Goal: Check status: Check status

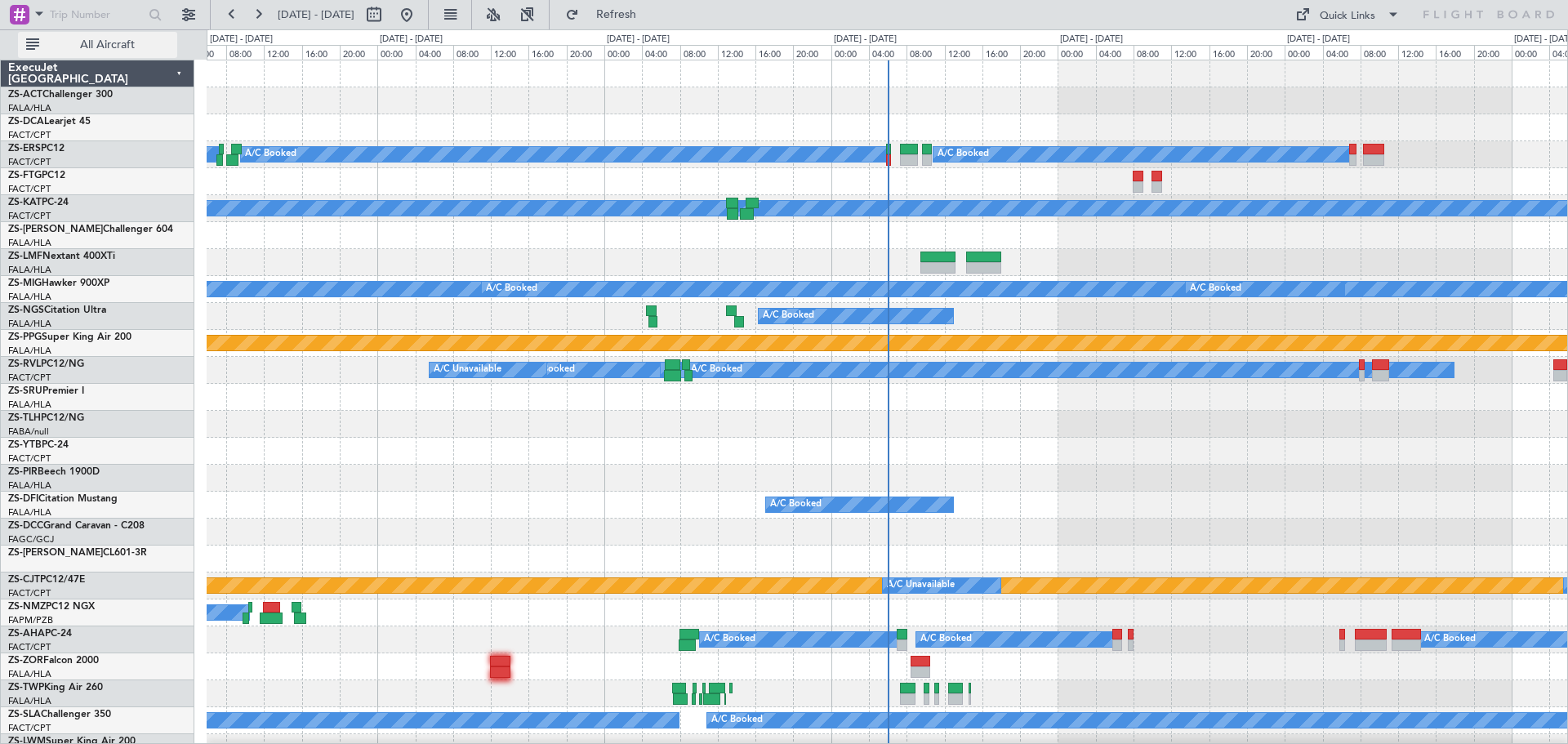
click at [82, 55] on button "All Aircraft" at bounding box center [97, 45] width 159 height 27
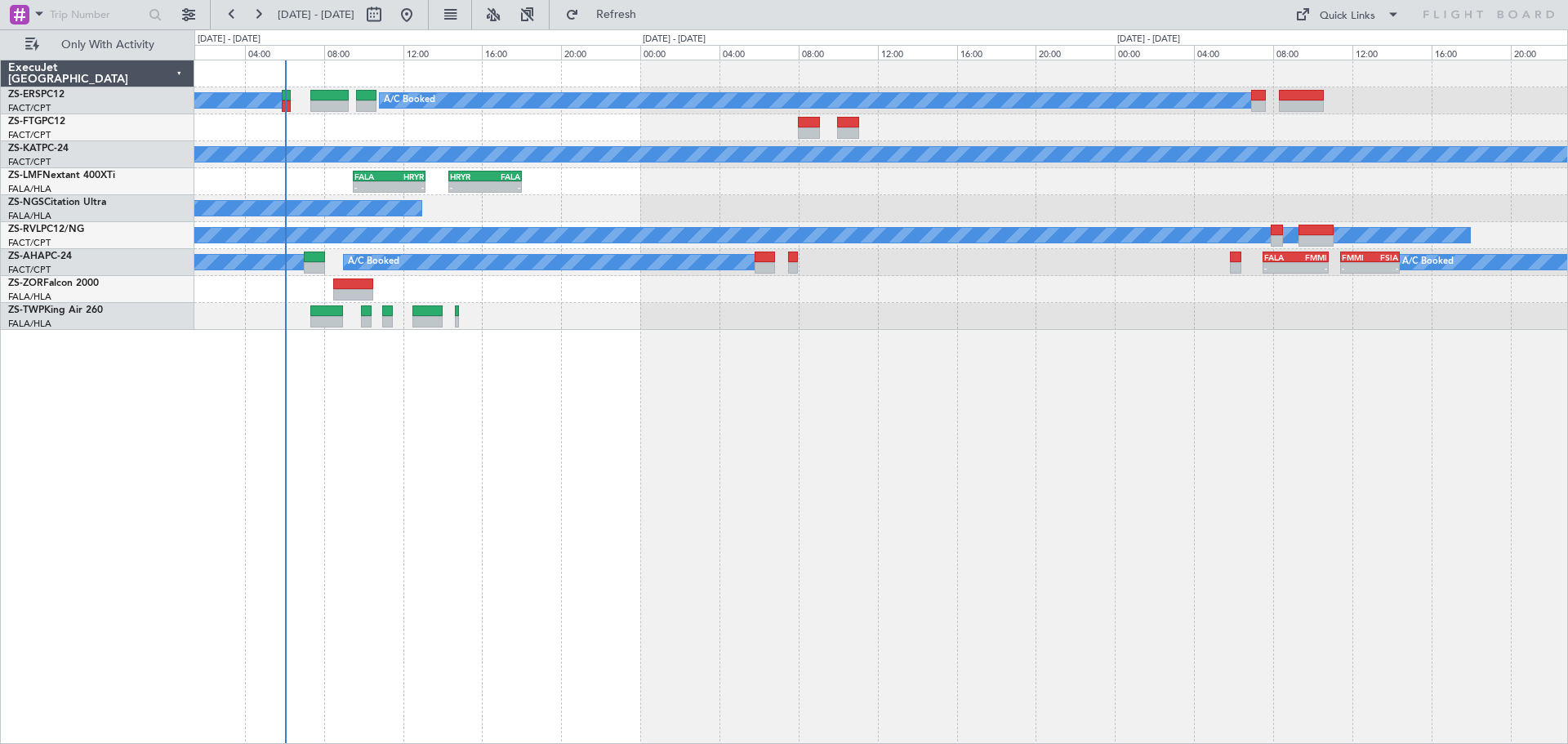
click at [823, 561] on div "A/C Booked A/C Booked A/C Booked A/C Unavailable - - FALA 09:30 Z HRYR 13:10 Z …" at bounding box center [881, 402] width 1373 height 685
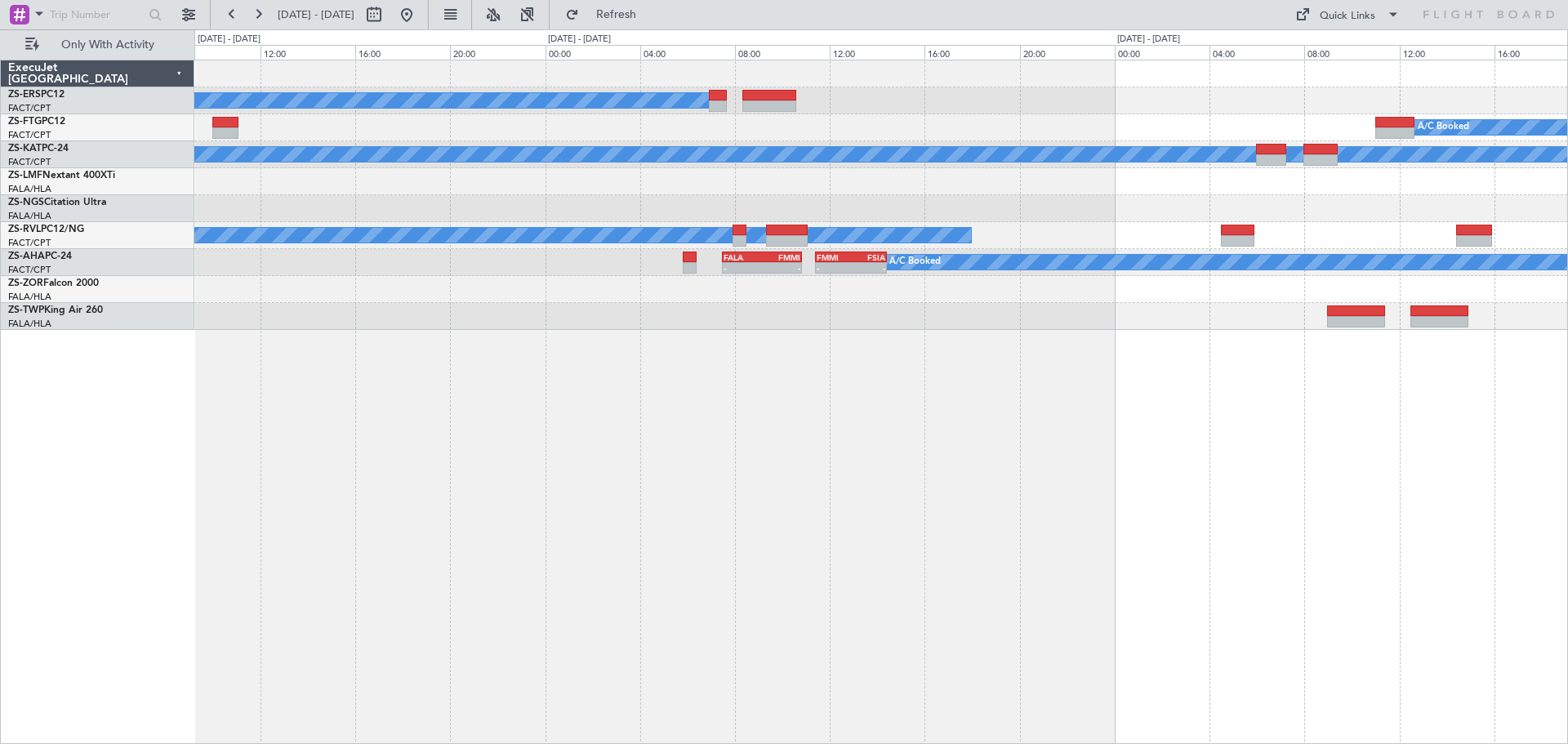
click at [881, 454] on div "A/C Booked A/C Booked A/C Unavailable A/C Unavailable A/C Booked - - FACT 09:30…" at bounding box center [881, 402] width 1373 height 685
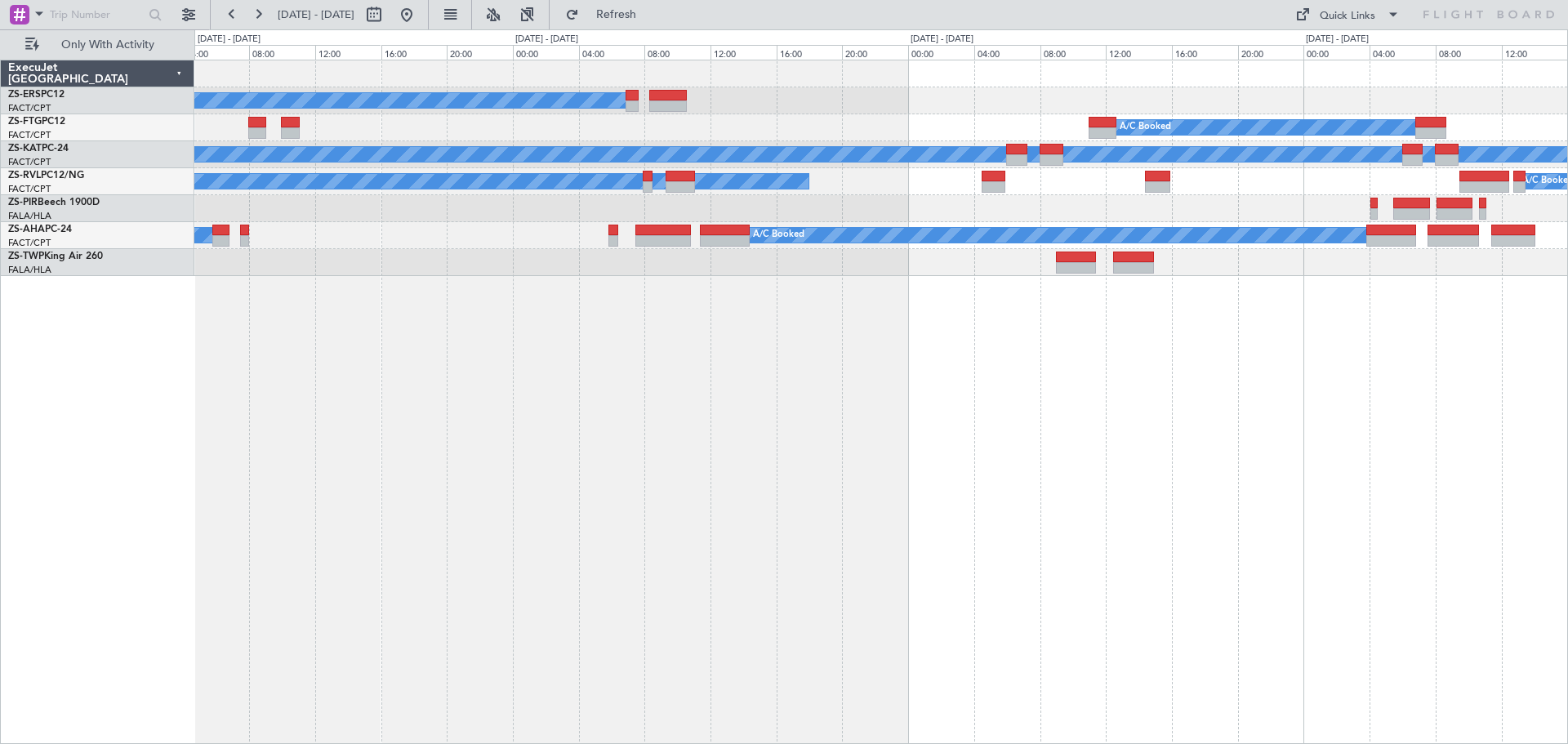
click at [931, 487] on div "A/C Booked A/C Booked A/C Unavailable A/C Unavailable A/C Booked A/C Booked A/C…" at bounding box center [881, 402] width 1373 height 685
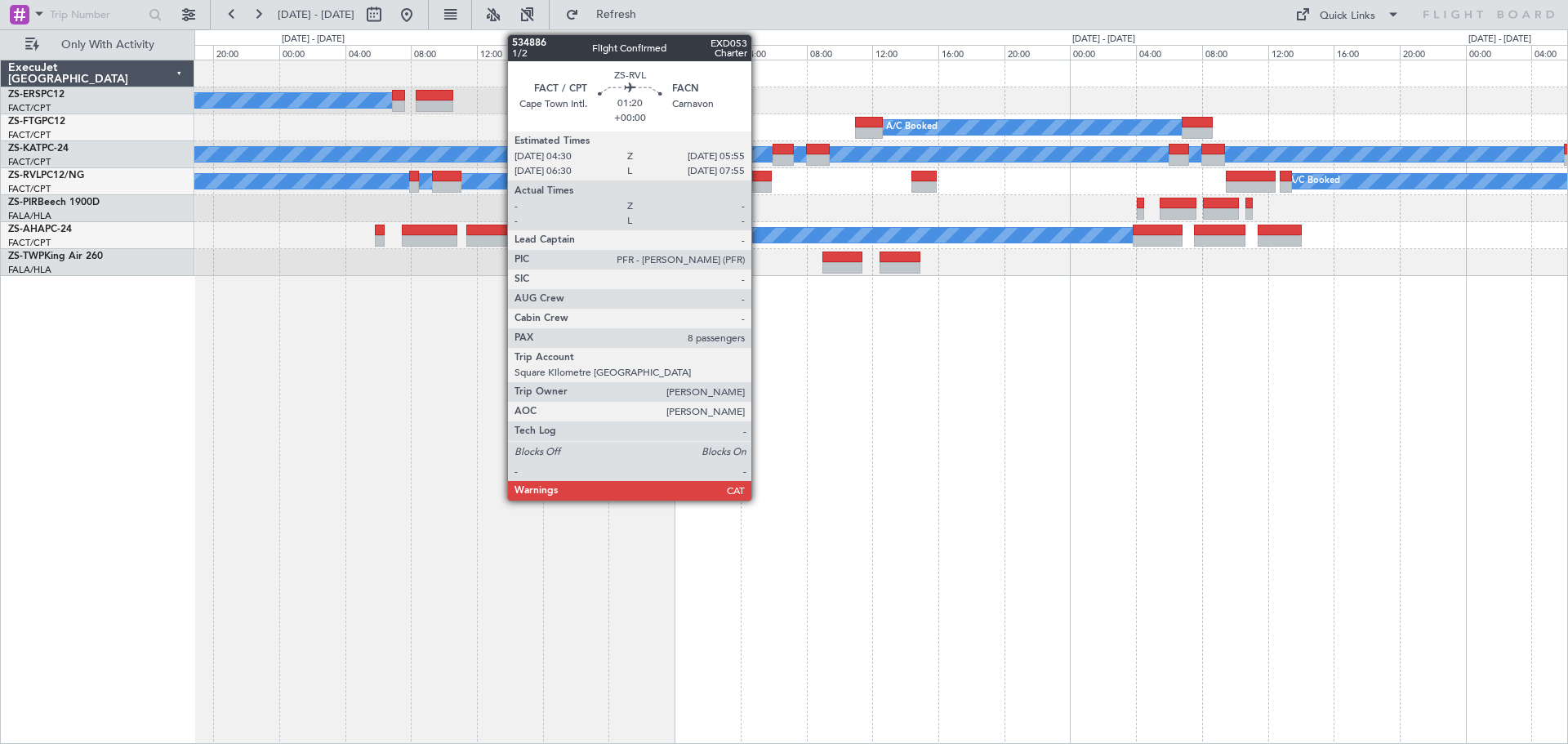
click at [759, 188] on div at bounding box center [760, 187] width 24 height 12
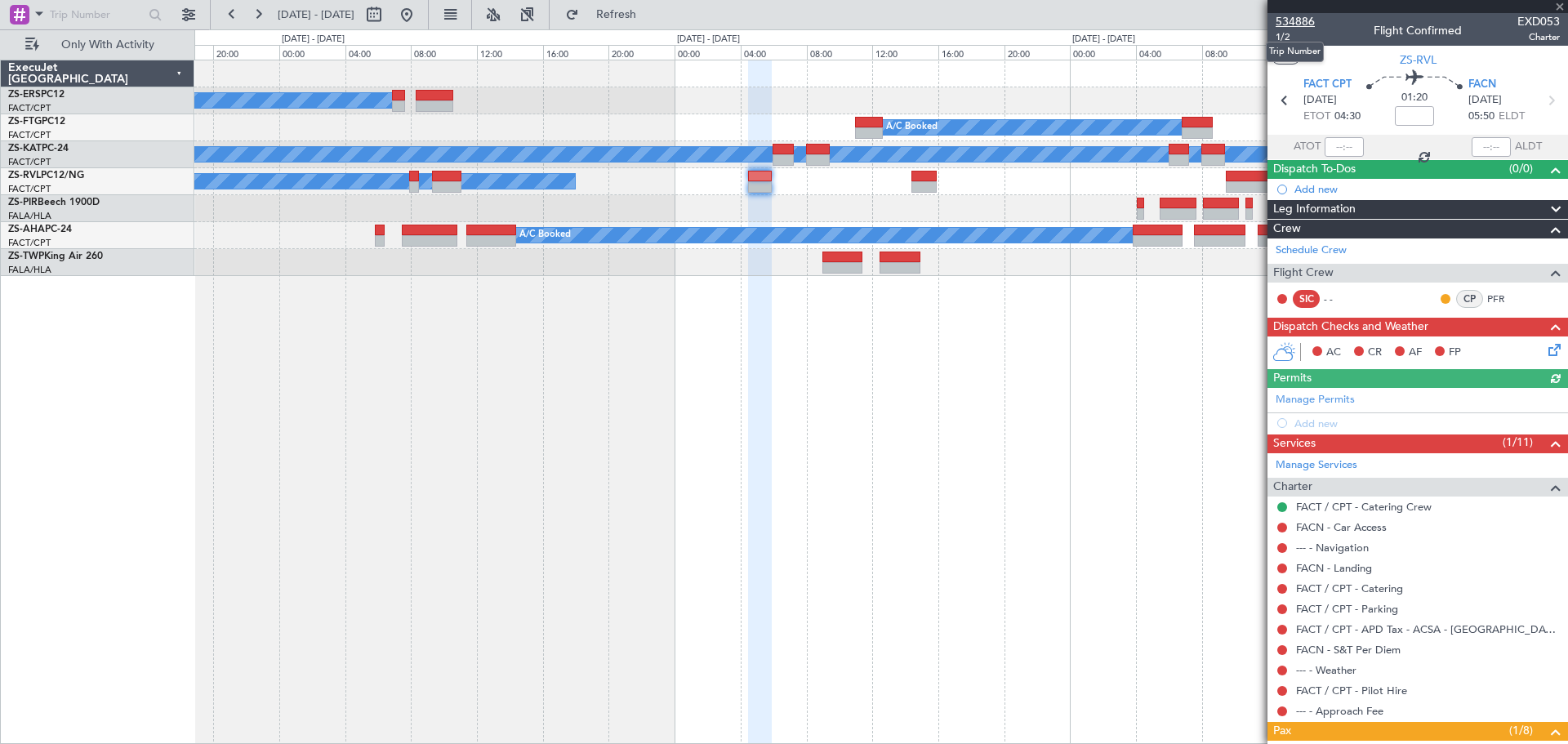
click at [1295, 16] on span "534886" at bounding box center [1295, 21] width 39 height 17
click at [1557, 5] on span at bounding box center [1559, 7] width 16 height 15
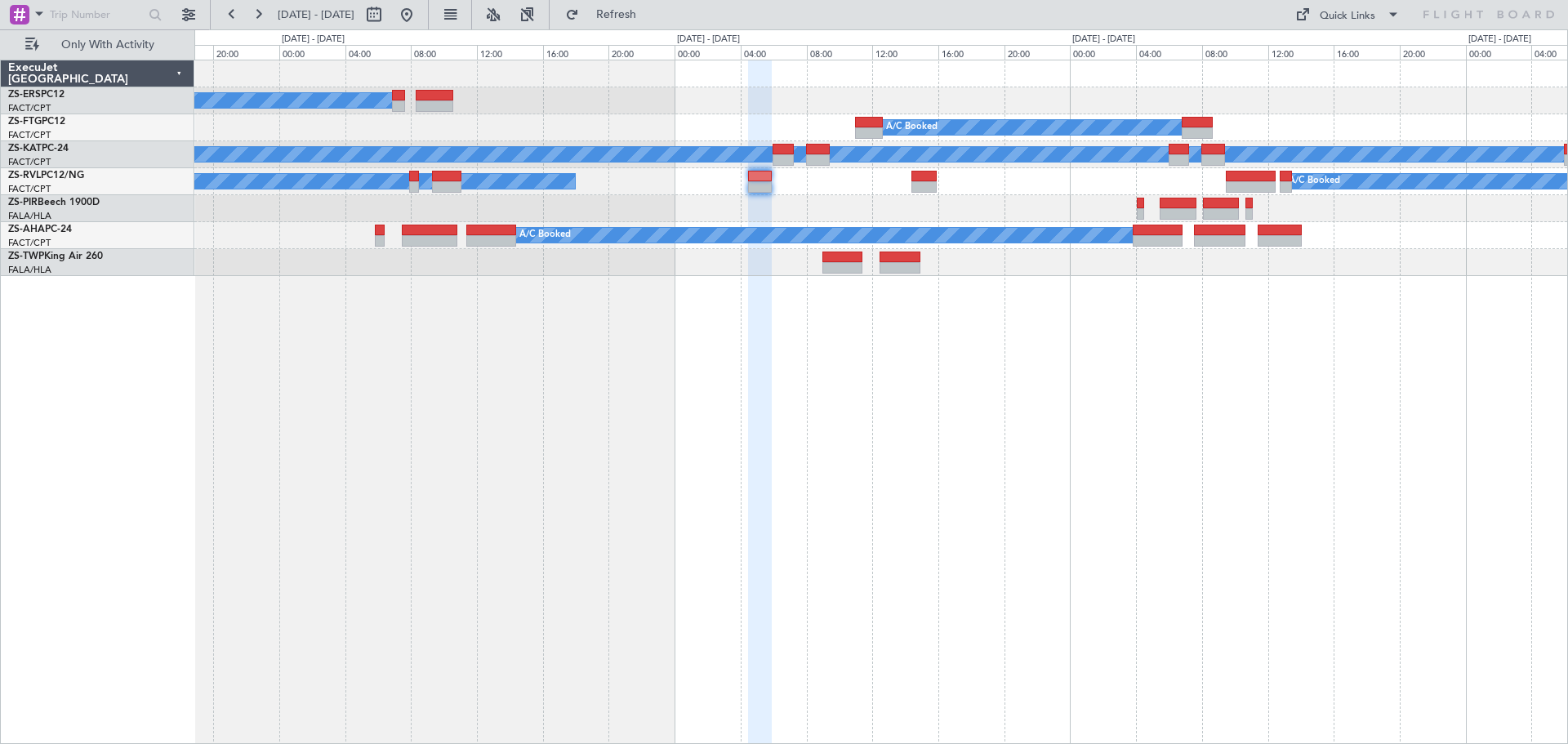
type input "0"
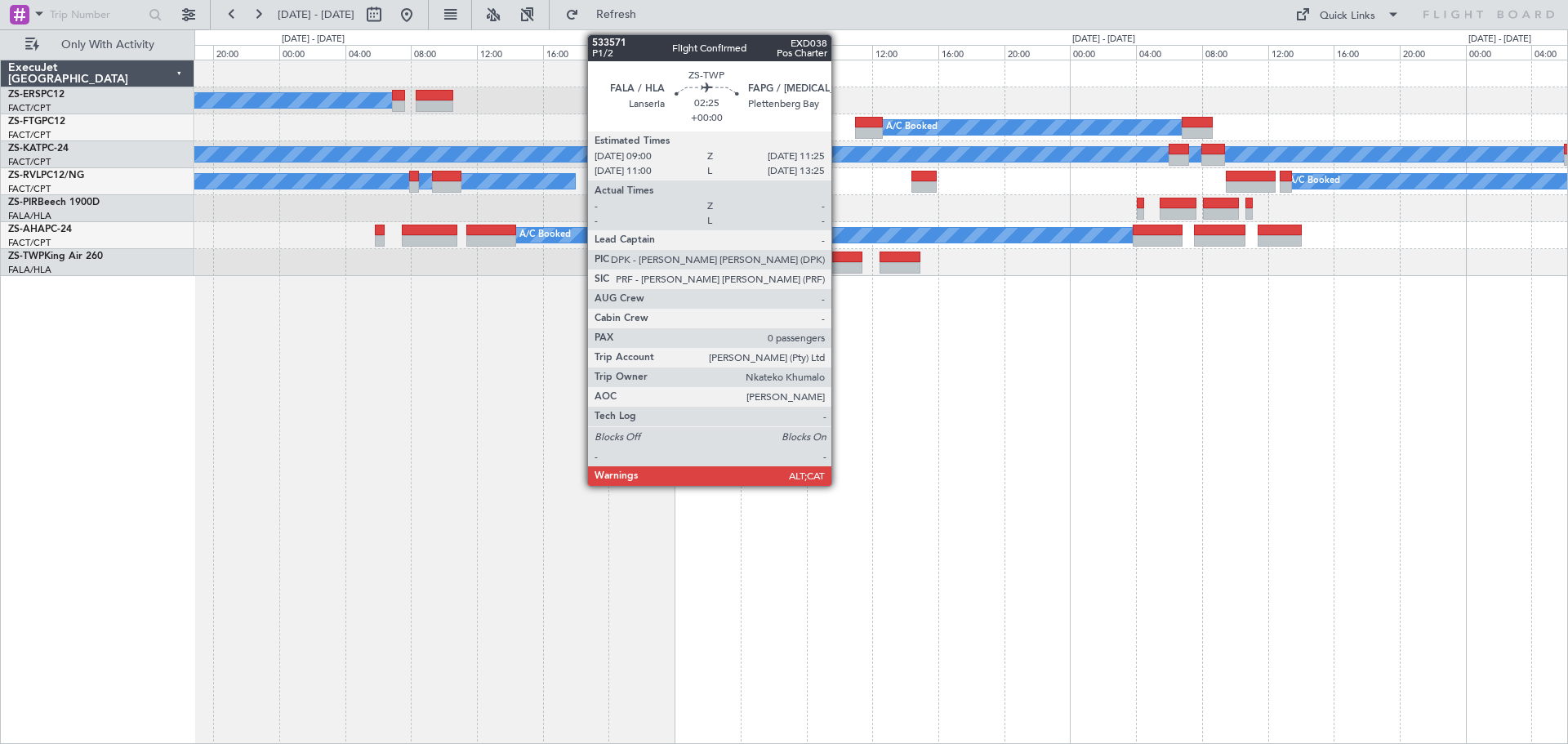
click at [838, 259] on div at bounding box center [842, 257] width 40 height 12
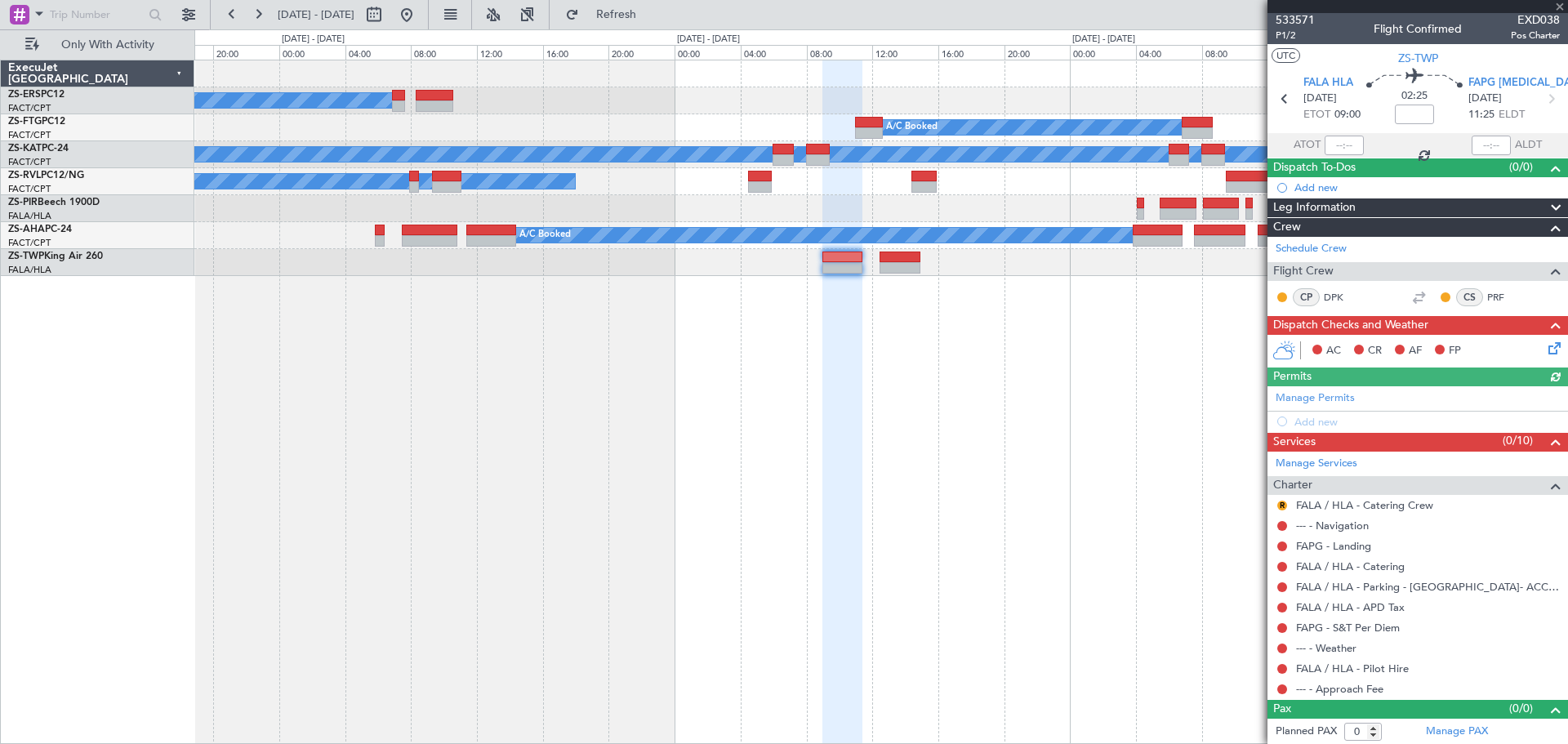
scroll to position [3, 0]
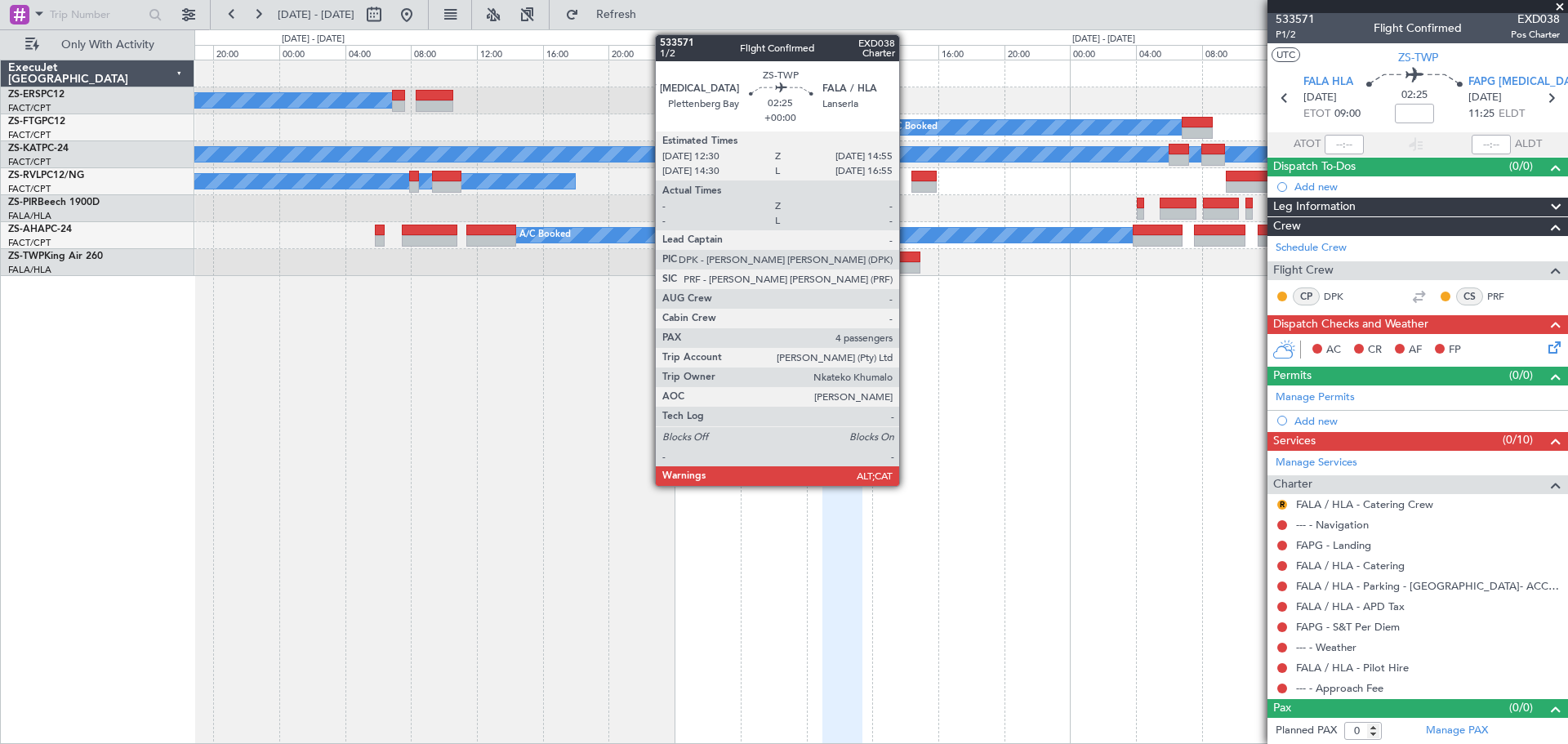
click at [906, 271] on div at bounding box center [899, 267] width 40 height 12
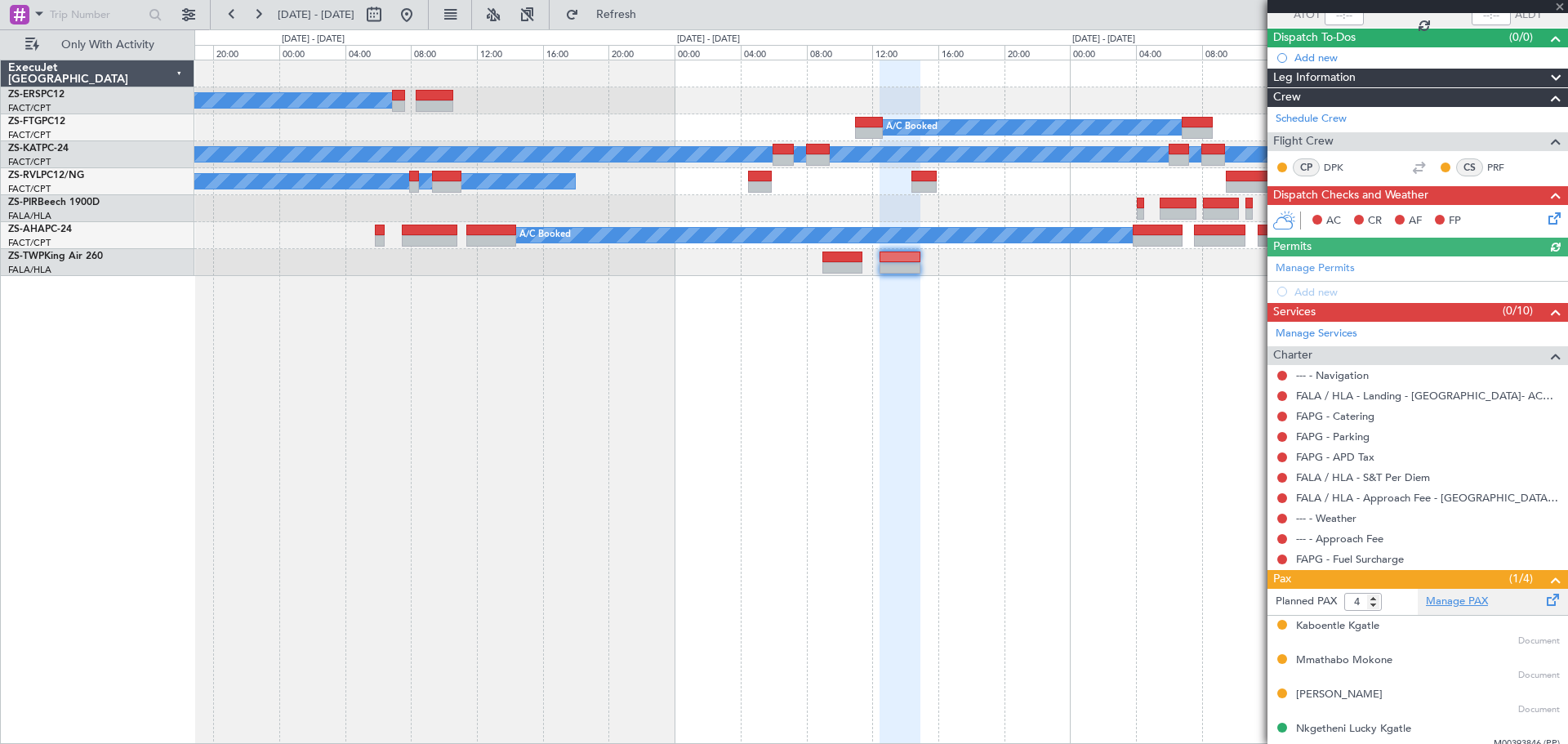
scroll to position [140, 0]
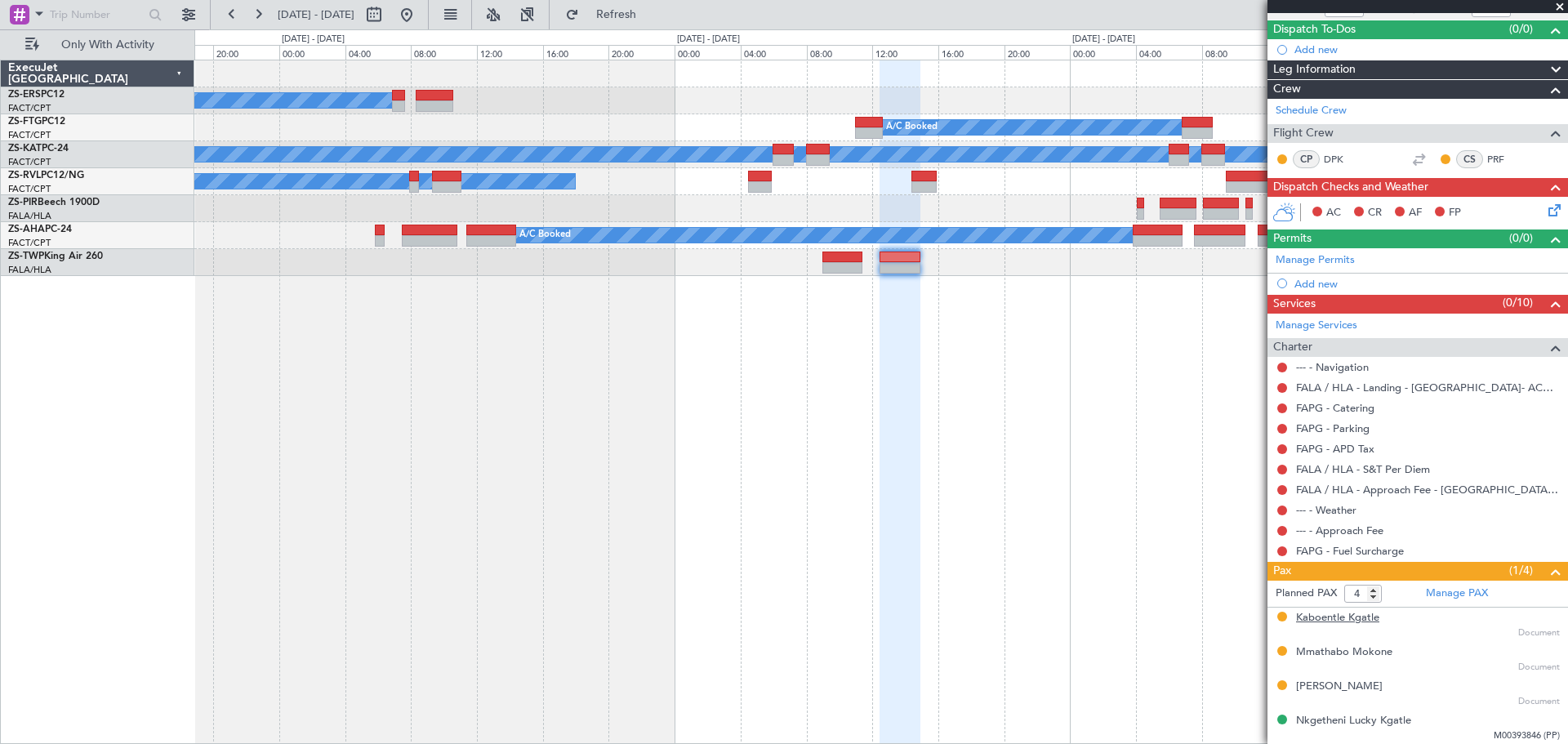
click at [1347, 624] on div "Kaboentle Kgatle" at bounding box center [1337, 618] width 83 height 16
click at [1342, 648] on div "Mmathabo Mokone" at bounding box center [1343, 653] width 96 height 16
click at [1309, 680] on div "Incompleted" at bounding box center [1282, 676] width 58 height 20
click at [1329, 689] on div "[PERSON_NAME]" at bounding box center [1339, 686] width 87 height 16
click at [1312, 725] on div "Nkgetheni Lucky Kgatle" at bounding box center [1353, 721] width 115 height 16
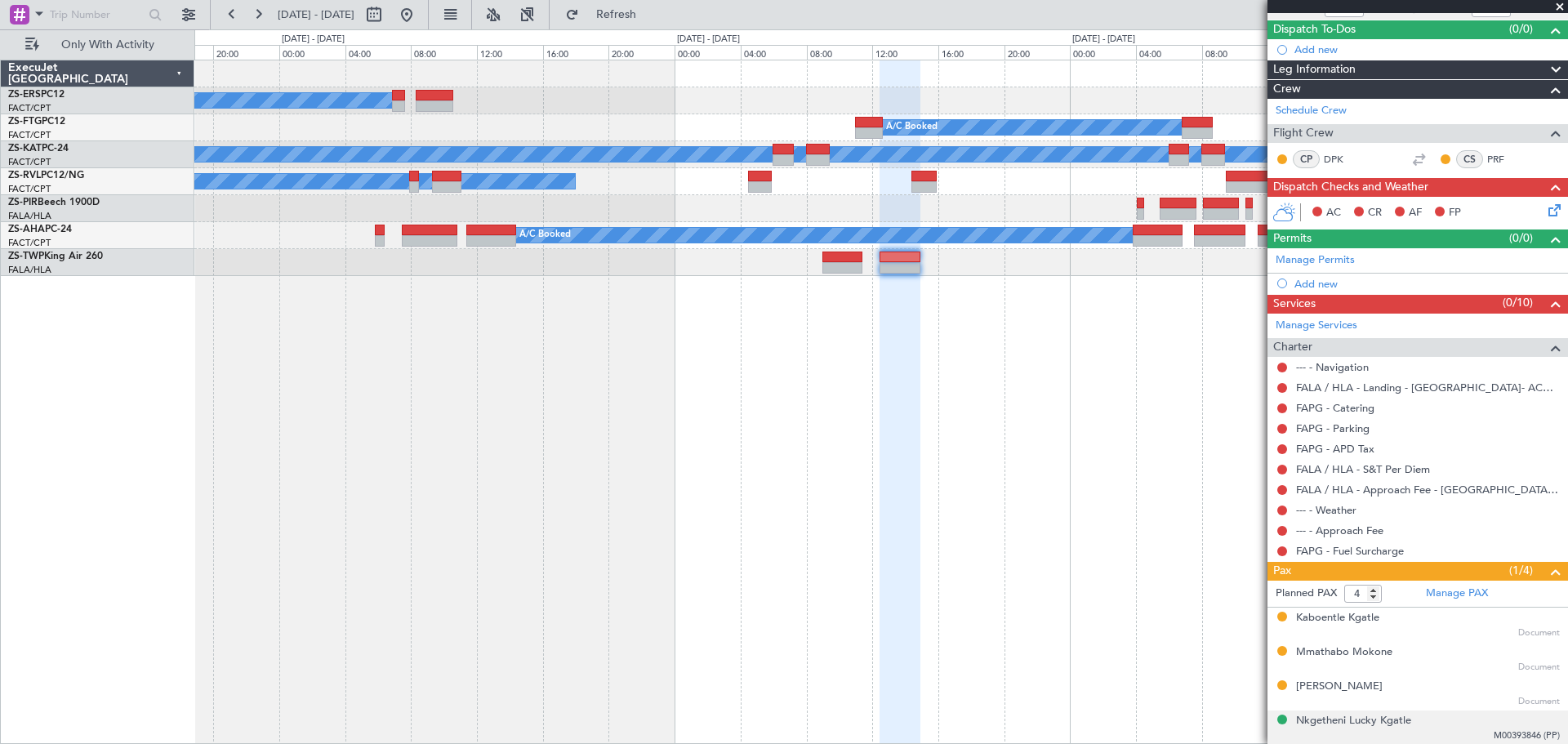
click at [1558, 7] on span at bounding box center [1559, 7] width 16 height 15
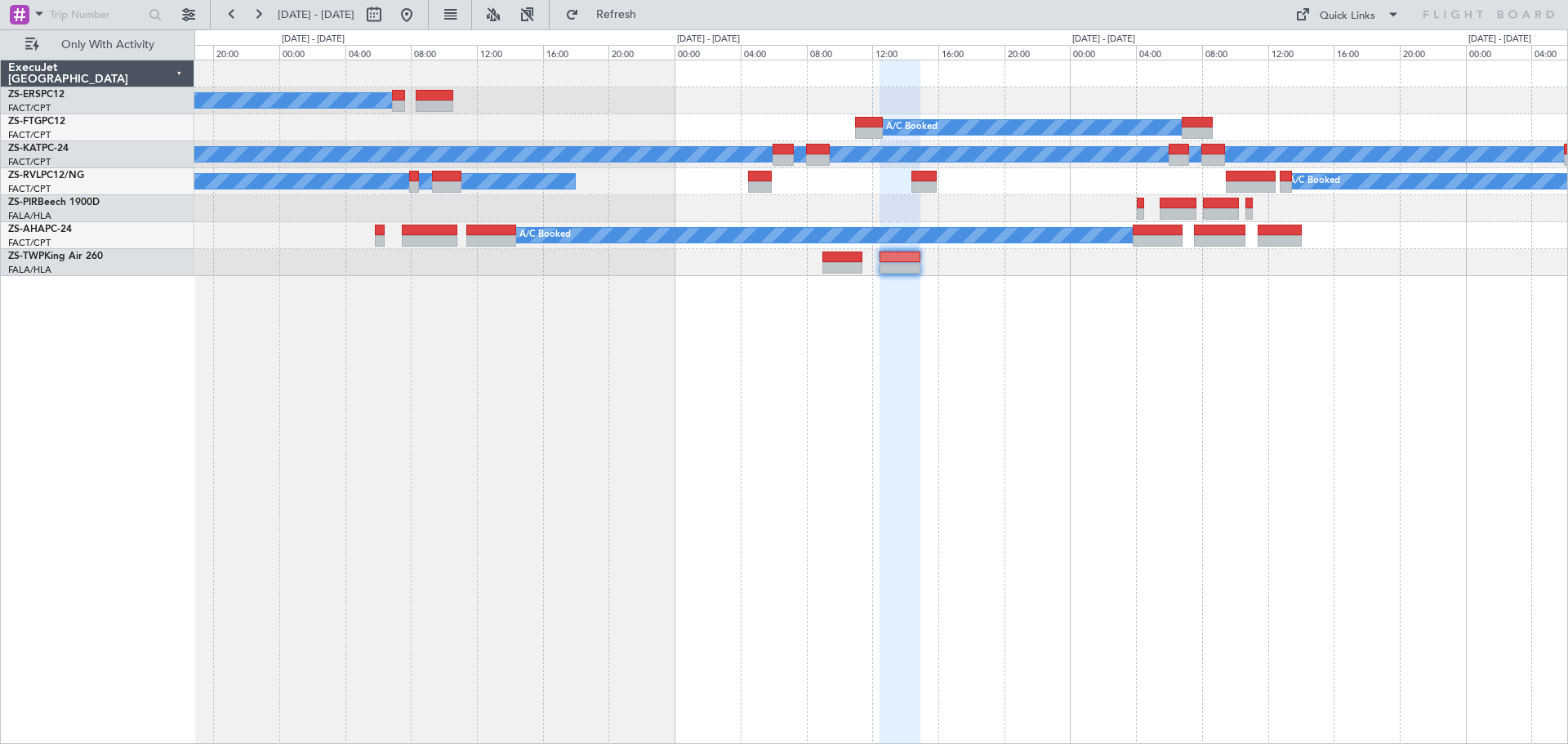
type input "0"
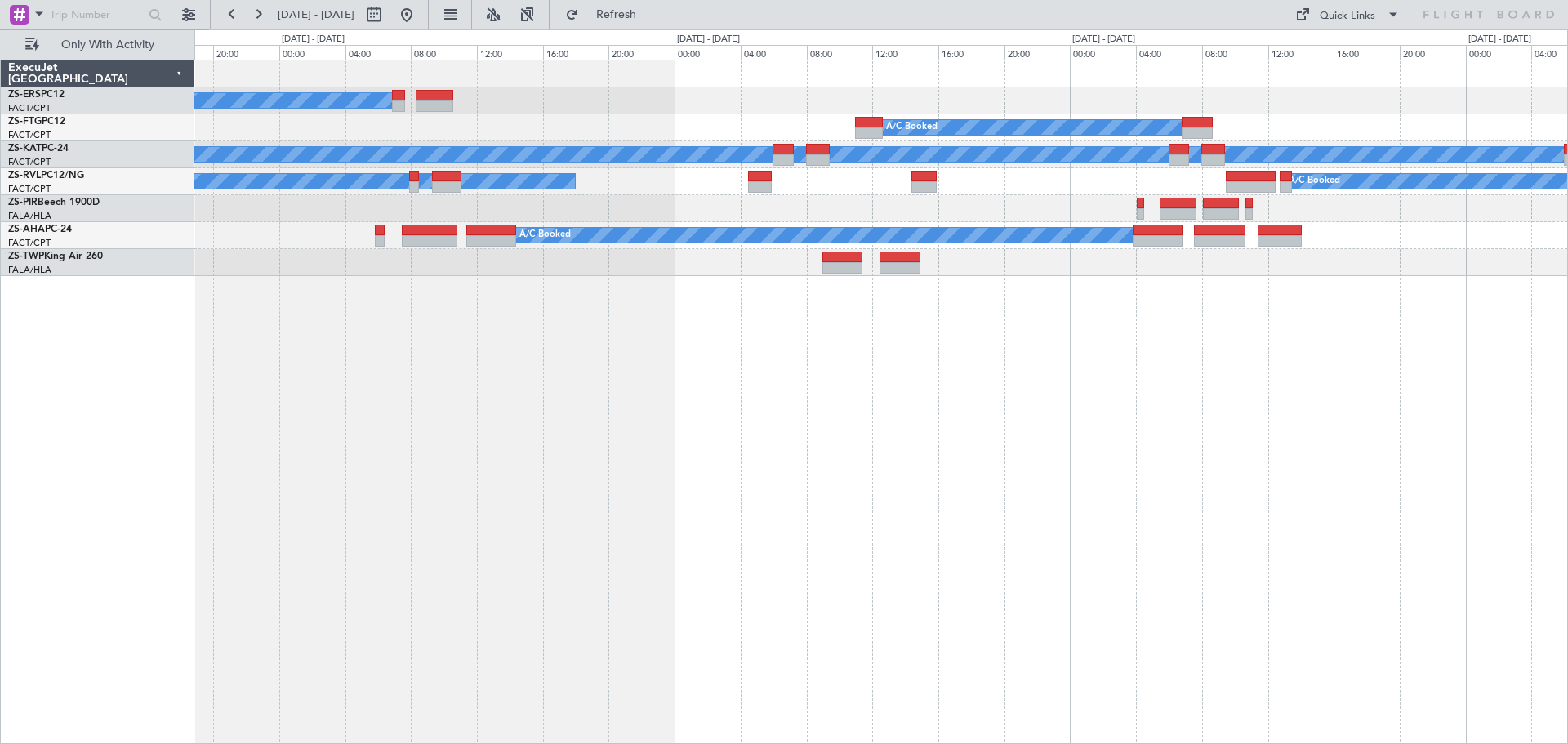
scroll to position [0, 0]
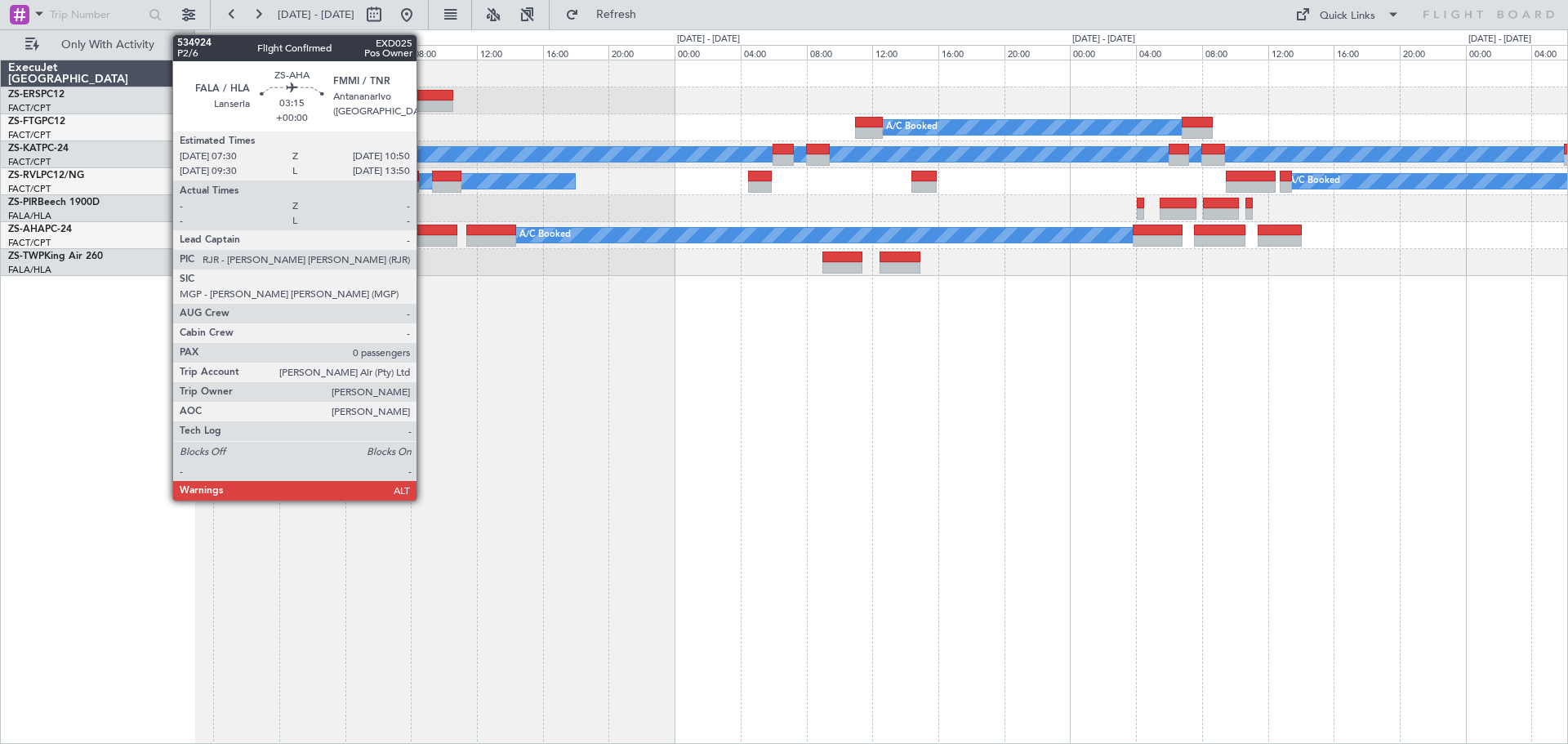
click at [424, 238] on div at bounding box center [429, 241] width 56 height 12
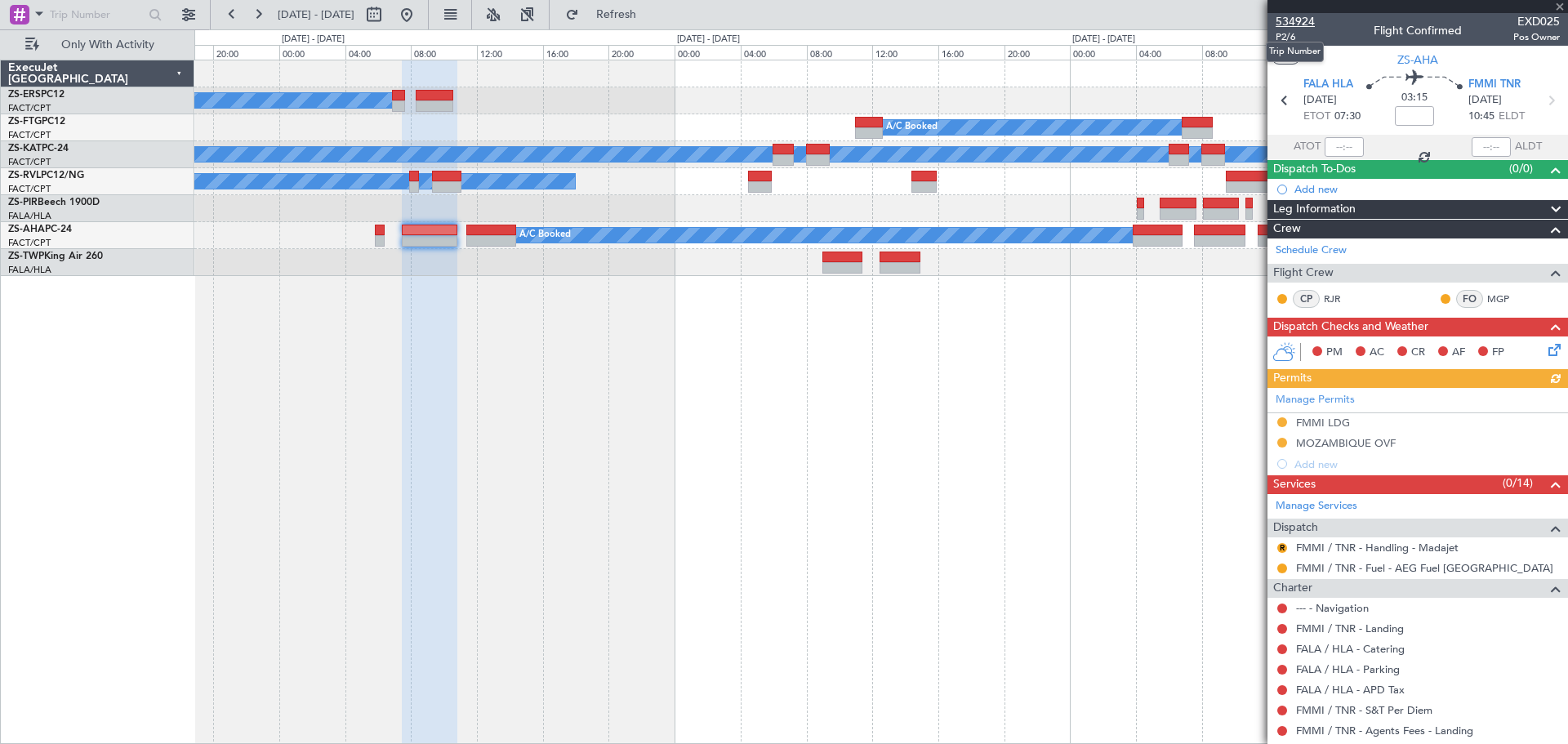
click at [1289, 17] on span "534924" at bounding box center [1295, 21] width 39 height 17
click at [1558, 4] on span at bounding box center [1559, 7] width 16 height 15
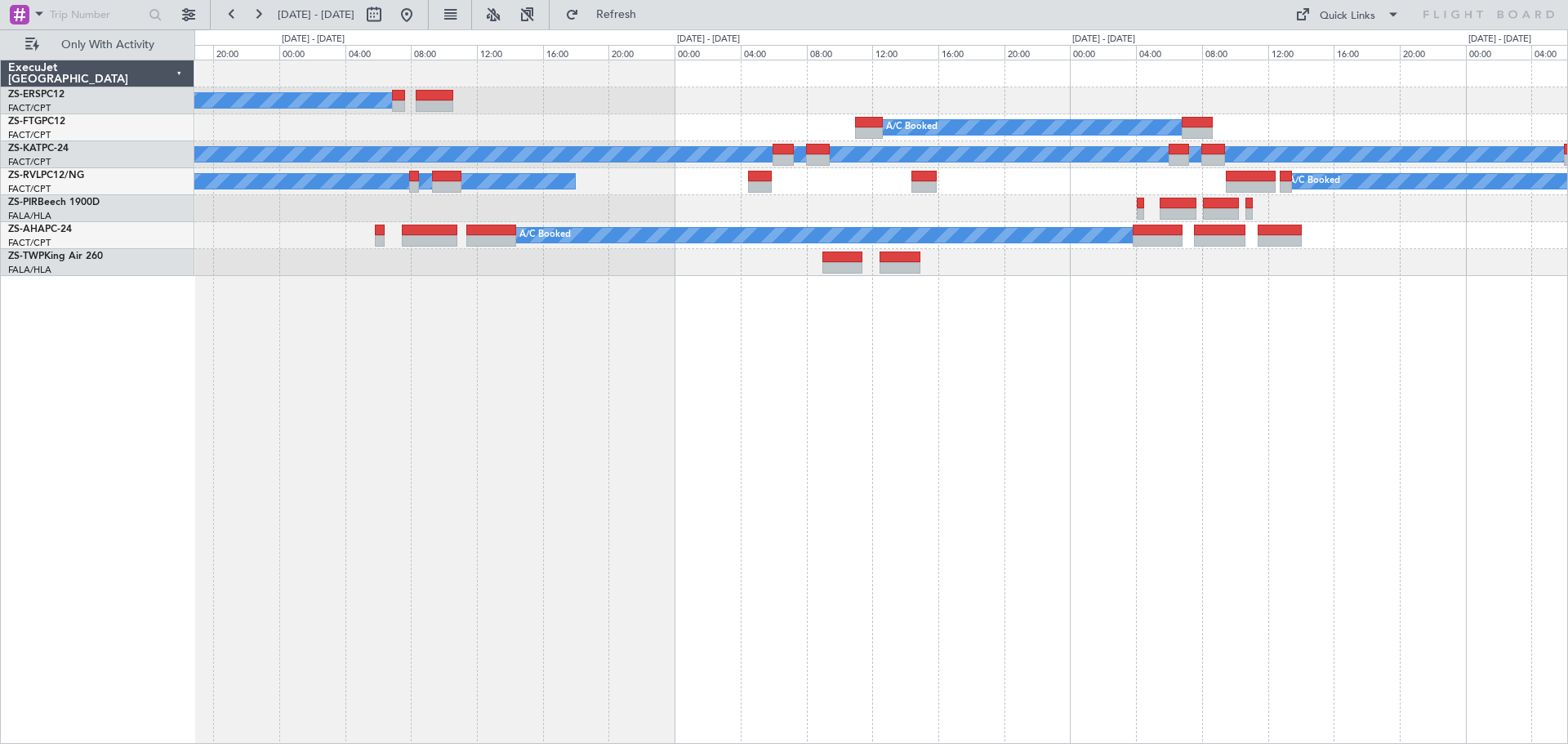
click at [713, 408] on div "A/C Booked A/C Booked A/C Booked A/C Unavailable A/C Booked A/C Unavailable A/C…" at bounding box center [881, 402] width 1373 height 685
